Goal: Navigation & Orientation: Find specific page/section

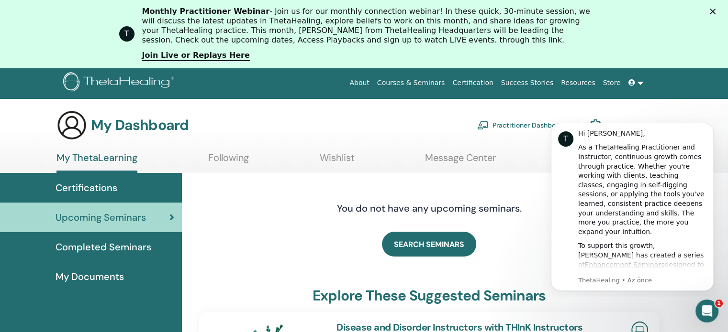
click at [637, 84] on span at bounding box center [632, 83] width 9 height 8
click at [642, 111] on span "[PERSON_NAME]" at bounding box center [660, 113] width 64 height 10
click at [709, 127] on icon "Dismiss notification" at bounding box center [710, 125] width 5 height 5
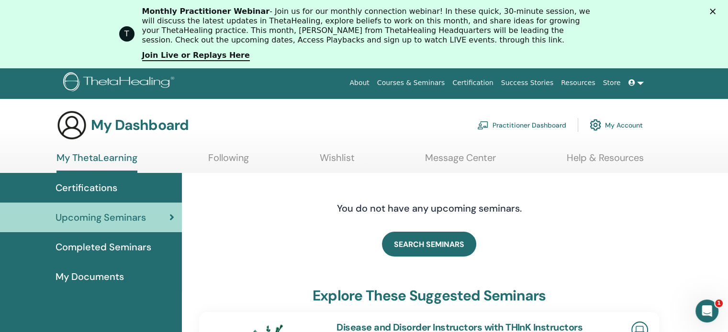
click at [90, 274] on span "My Documents" at bounding box center [89, 277] width 68 height 14
